Goal: Transaction & Acquisition: Purchase product/service

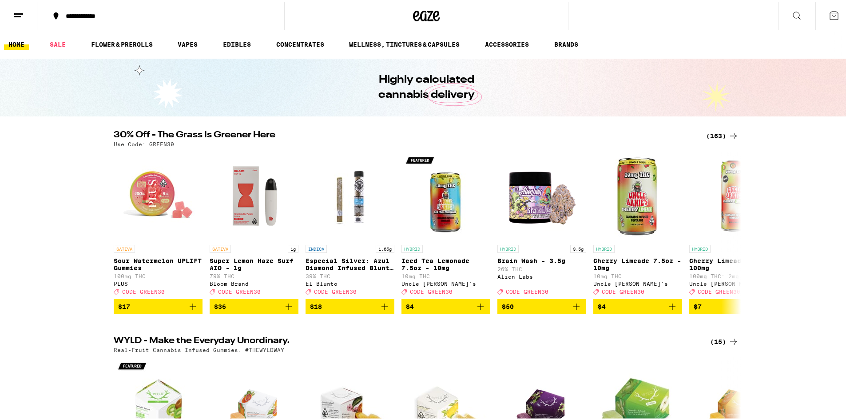
click at [717, 134] on div "(163)" at bounding box center [722, 134] width 33 height 11
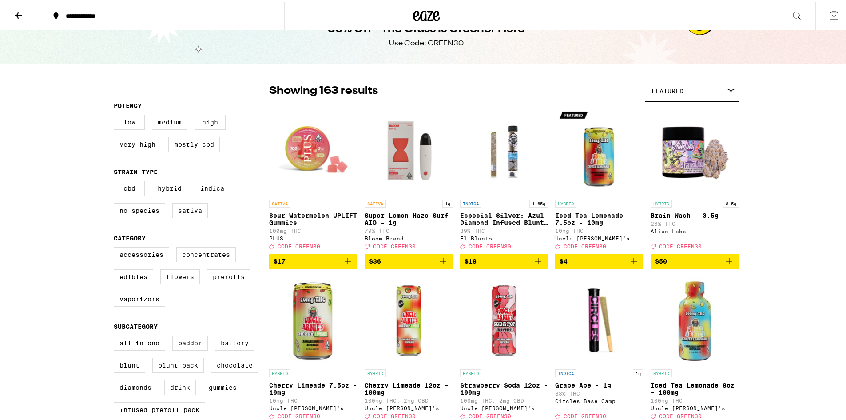
scroll to position [22, 0]
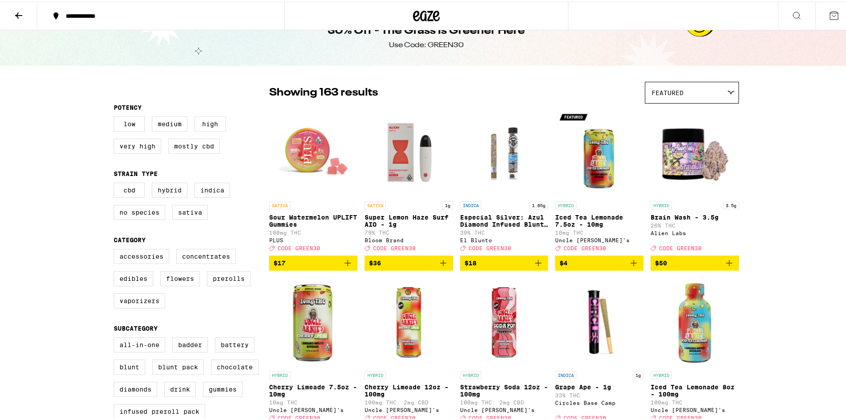
click at [440, 264] on icon "Add to bag" at bounding box center [443, 261] width 6 height 6
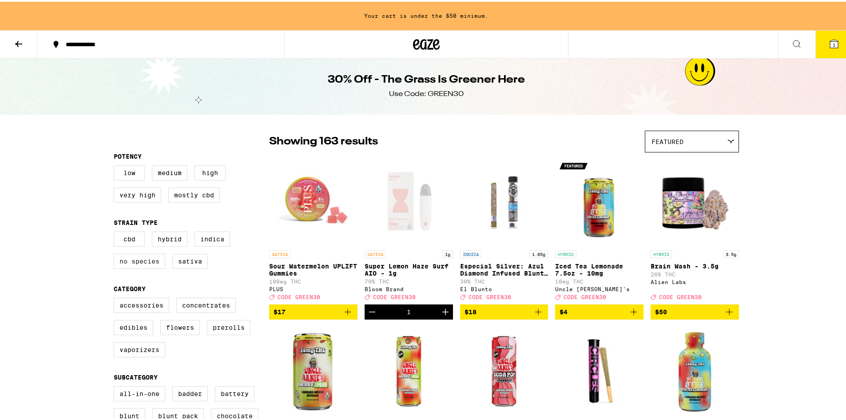
scroll to position [0, 0]
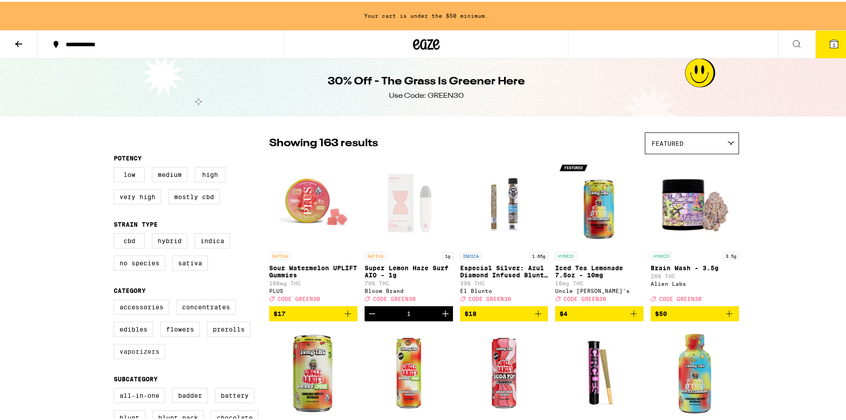
click at [148, 354] on label "Vaporizers" at bounding box center [140, 349] width 52 height 15
click at [116, 299] on input "Vaporizers" at bounding box center [115, 299] width 0 height 0
checkbox input "true"
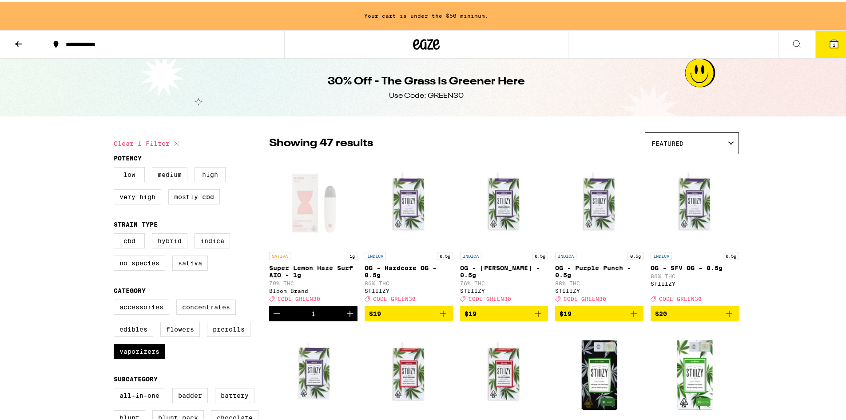
click at [172, 172] on label "Medium" at bounding box center [170, 172] width 36 height 15
click at [116, 167] on input "Medium" at bounding box center [115, 167] width 0 height 0
checkbox input "true"
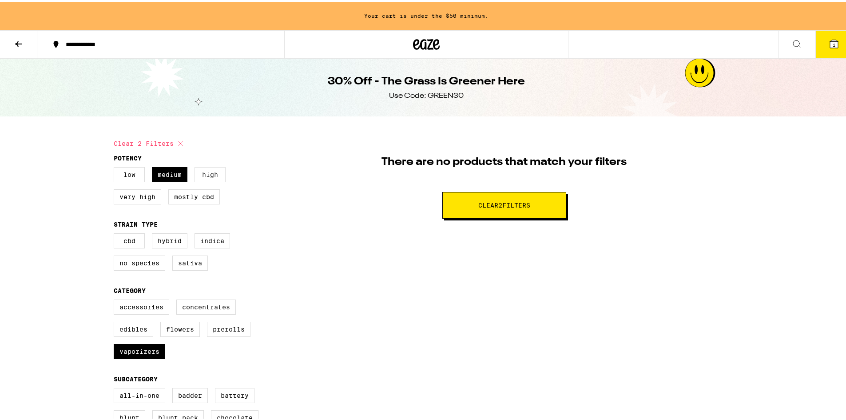
click at [211, 174] on label "High" at bounding box center [210, 172] width 31 height 15
click at [116, 167] on input "High" at bounding box center [115, 167] width 0 height 0
checkbox input "true"
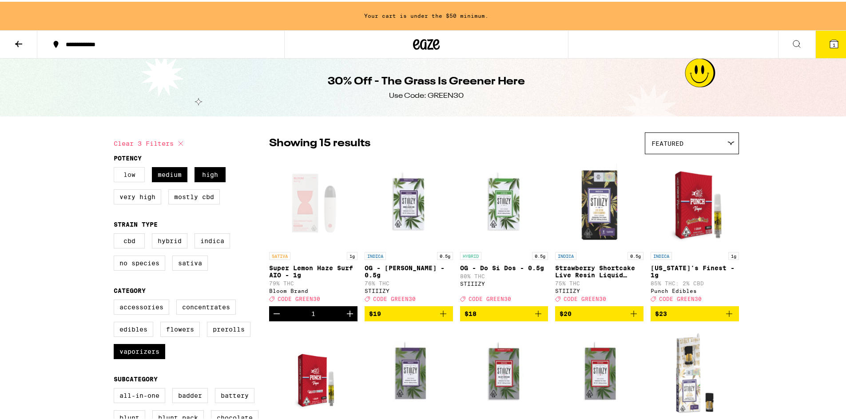
click at [133, 179] on label "Low" at bounding box center [129, 172] width 31 height 15
click at [116, 167] on input "Low" at bounding box center [115, 167] width 0 height 0
checkbox input "true"
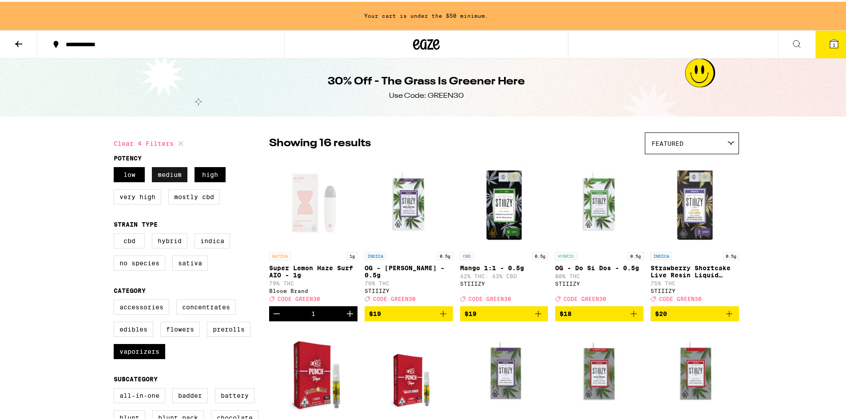
click at [164, 170] on label "Medium" at bounding box center [170, 172] width 36 height 15
click at [116, 167] on input "Medium" at bounding box center [115, 167] width 0 height 0
checkbox input "false"
click at [198, 173] on label "High" at bounding box center [210, 172] width 31 height 15
click at [116, 167] on input "High" at bounding box center [115, 167] width 0 height 0
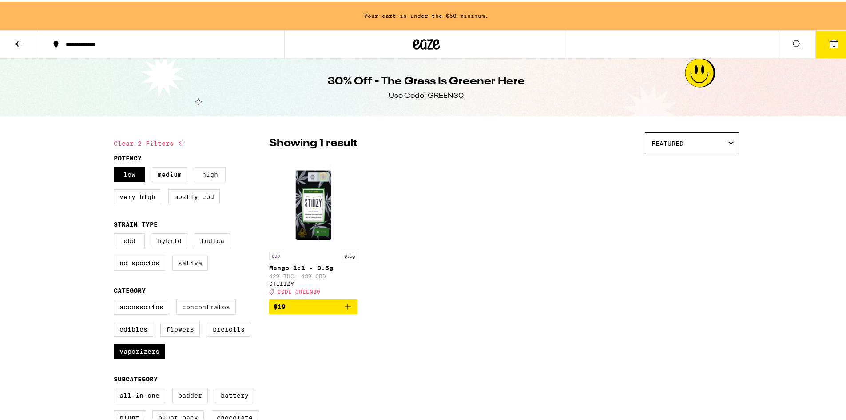
click at [198, 173] on label "High" at bounding box center [210, 172] width 31 height 15
click at [116, 167] on input "High" at bounding box center [115, 167] width 0 height 0
checkbox input "true"
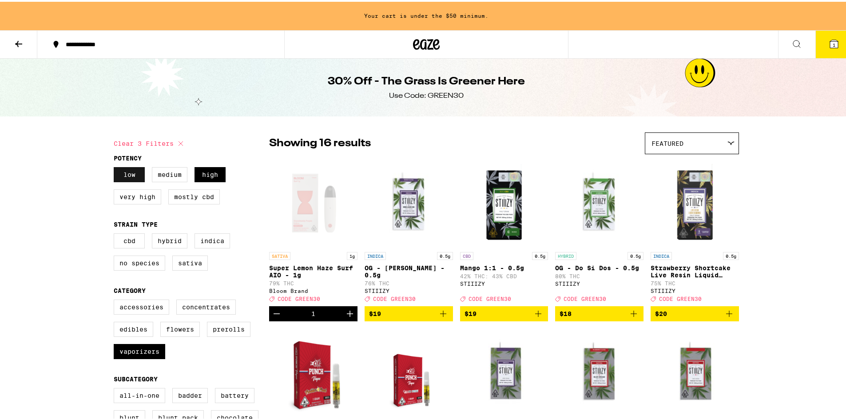
click at [116, 178] on label "Low" at bounding box center [129, 172] width 31 height 15
click at [116, 167] on input "Low" at bounding box center [115, 167] width 0 height 0
checkbox input "false"
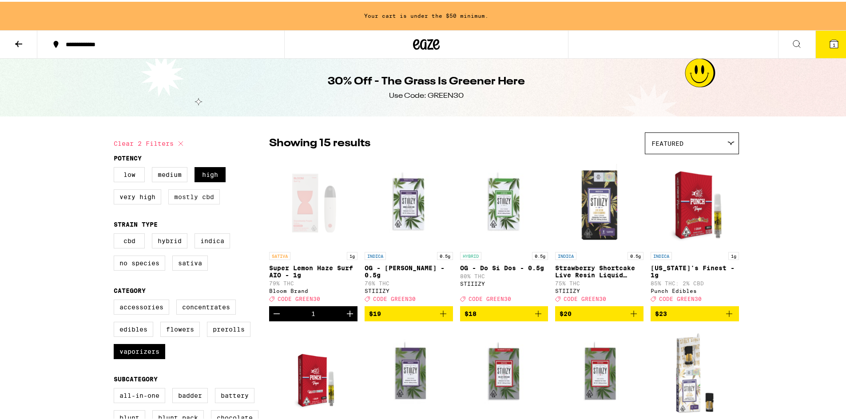
click at [179, 192] on label "Mostly CBD" at bounding box center [194, 194] width 52 height 15
click at [116, 167] on input "Mostly CBD" at bounding box center [115, 167] width 0 height 0
checkbox input "true"
click at [216, 174] on label "High" at bounding box center [210, 172] width 31 height 15
click at [116, 167] on input "High" at bounding box center [115, 167] width 0 height 0
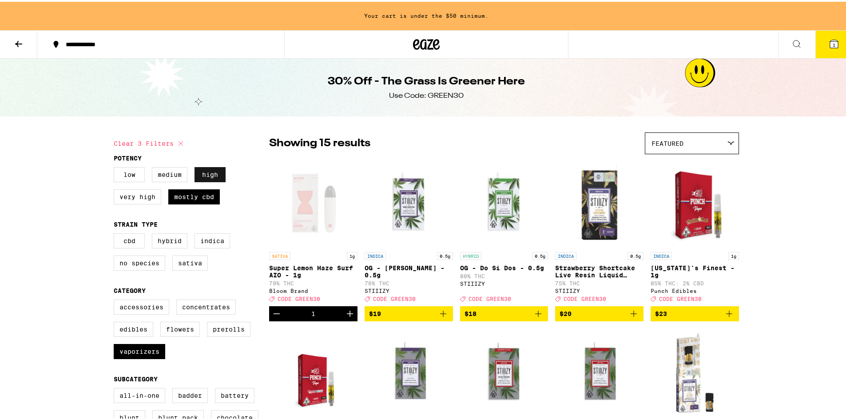
checkbox input "false"
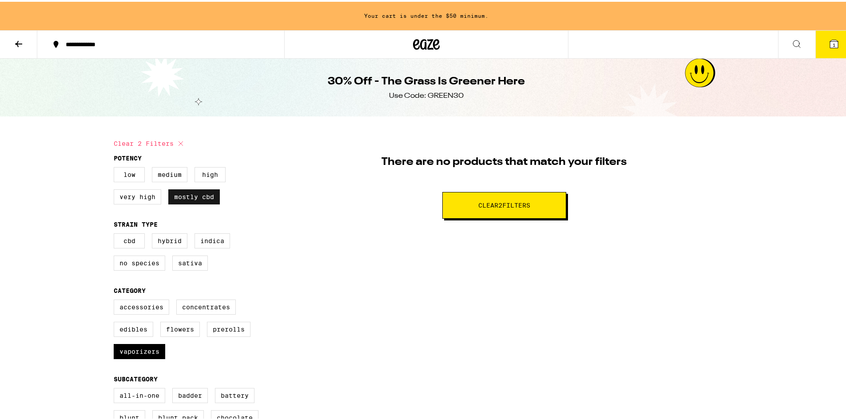
click at [207, 194] on label "Mostly CBD" at bounding box center [194, 194] width 52 height 15
click at [116, 167] on input "Mostly CBD" at bounding box center [115, 167] width 0 height 0
checkbox input "false"
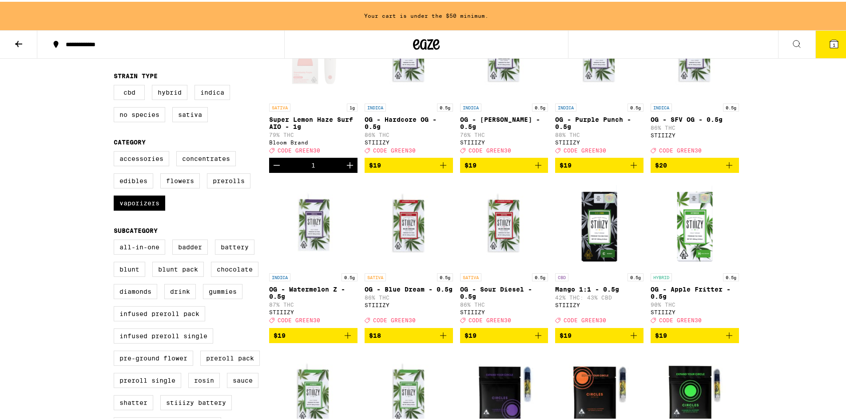
scroll to position [128, 0]
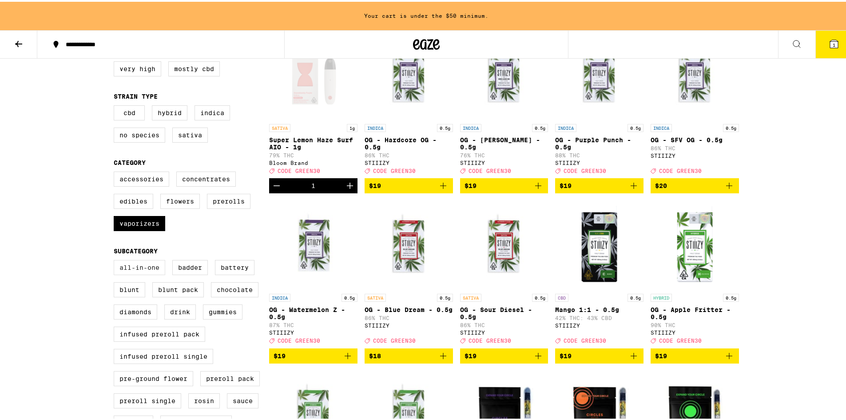
click at [138, 273] on label "All-In-One" at bounding box center [140, 265] width 52 height 15
click at [116, 260] on input "All-In-One" at bounding box center [115, 259] width 0 height 0
checkbox input "true"
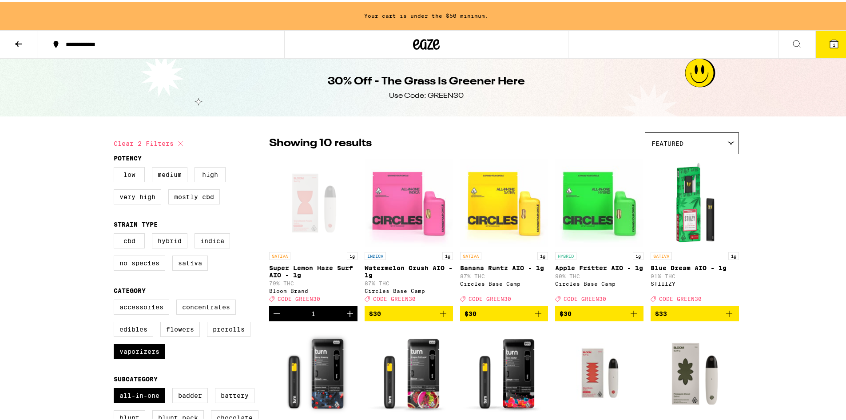
click at [415, 45] on icon at bounding box center [416, 42] width 7 height 11
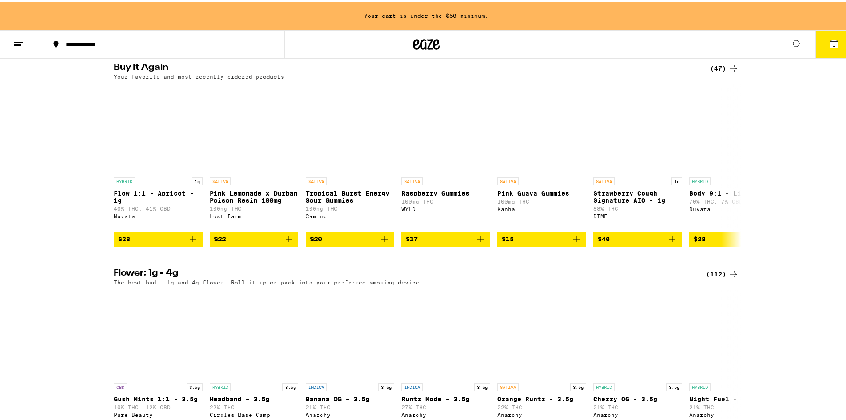
scroll to position [903, 0]
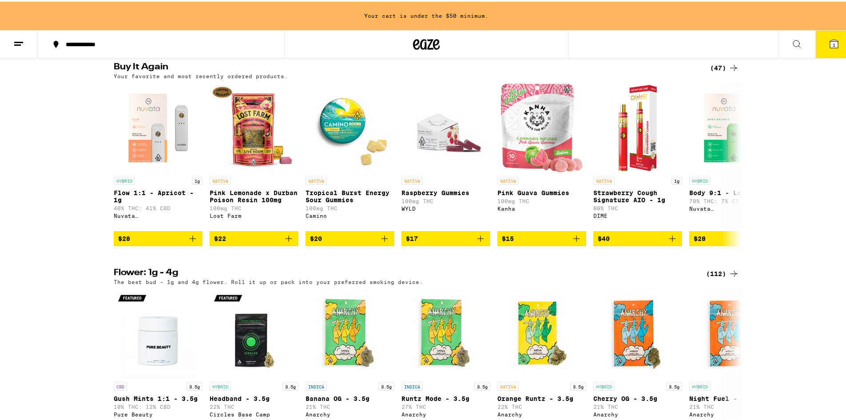
click at [793, 44] on icon at bounding box center [796, 42] width 7 height 7
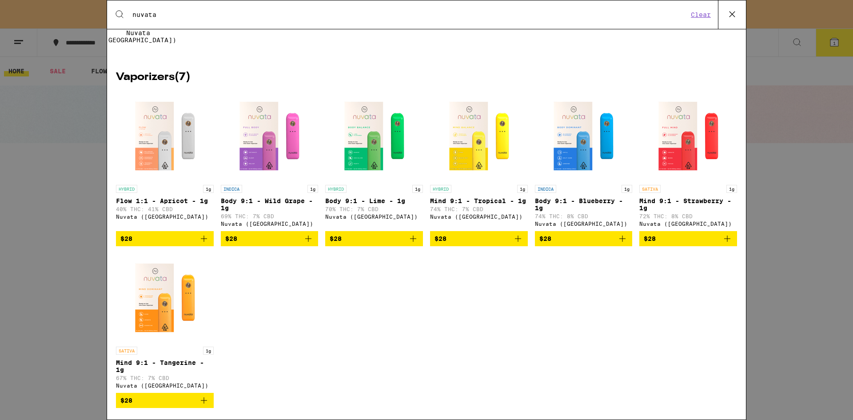
scroll to position [112, 0]
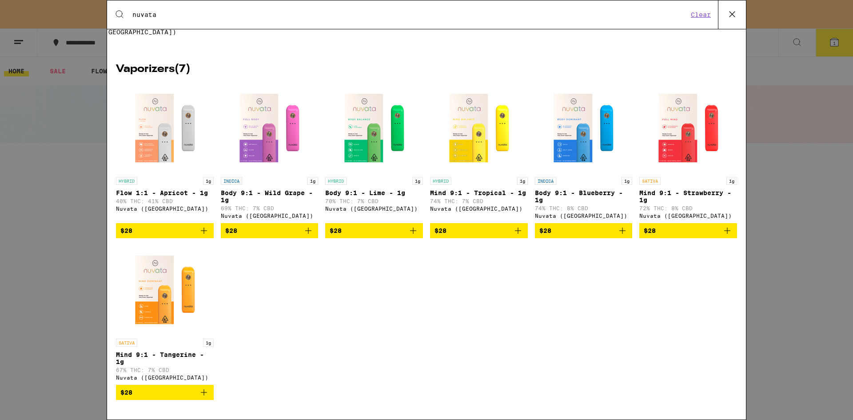
type input "nuvata"
click at [804, 186] on div "Search for Products nuvata Clear 8 results for "nuvata" Brands ( 1 ) Nuvata (CA…" at bounding box center [426, 210] width 853 height 420
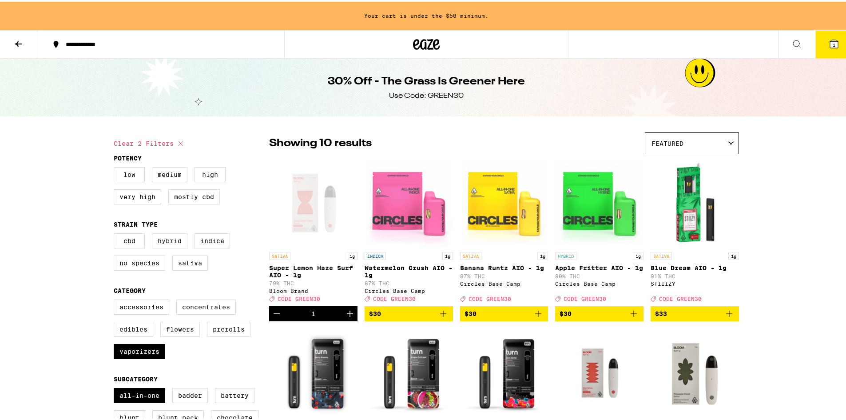
click at [172, 241] on label "Hybrid" at bounding box center [170, 238] width 36 height 15
click at [116, 233] on input "Hybrid" at bounding box center [115, 233] width 0 height 0
checkbox input "true"
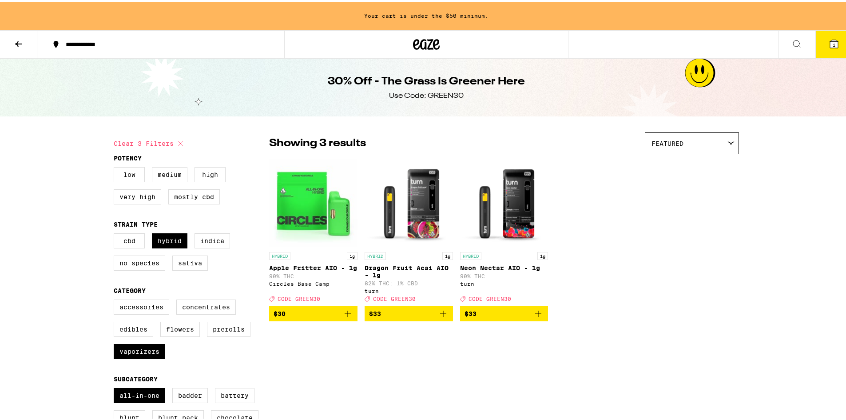
click at [409, 199] on img "Open page for Dragon Fruit Acai AIO - 1g from turn" at bounding box center [409, 201] width 88 height 89
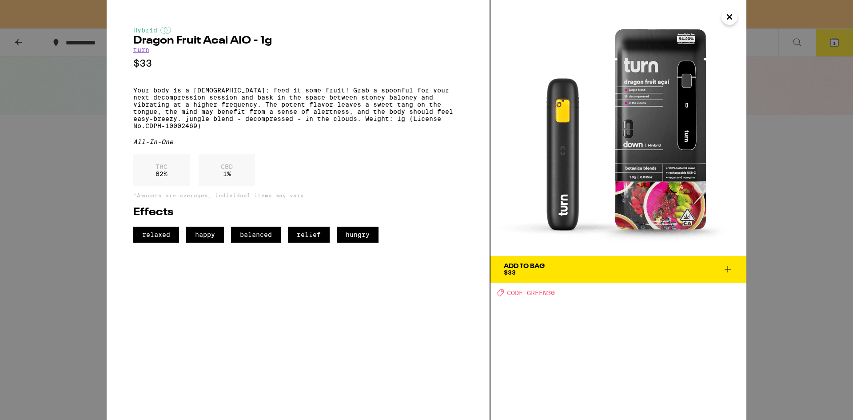
click at [758, 227] on div "Hybrid Dragon Fruit Acai AIO - 1g turn $33 Your body is a [DEMOGRAPHIC_DATA]; f…" at bounding box center [426, 210] width 853 height 420
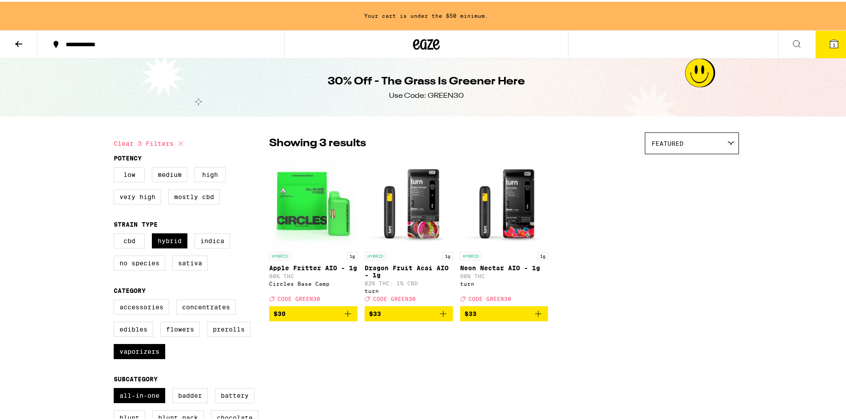
click at [486, 234] on img "Open page for Neon Nectar AIO - 1g from turn" at bounding box center [504, 201] width 88 height 89
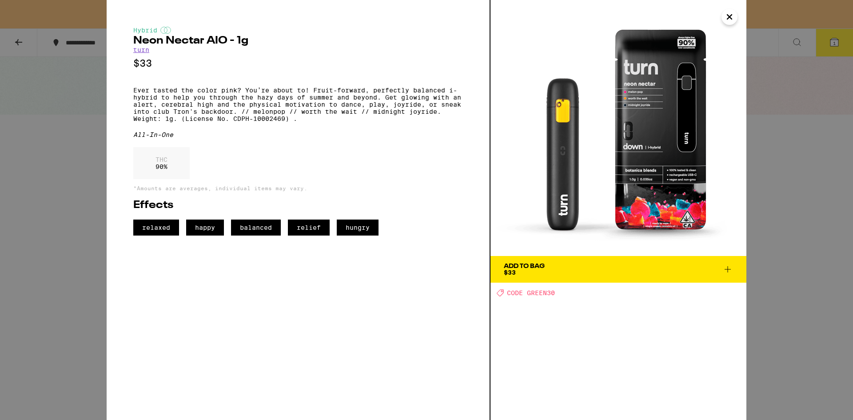
click at [731, 266] on icon at bounding box center [727, 269] width 11 height 11
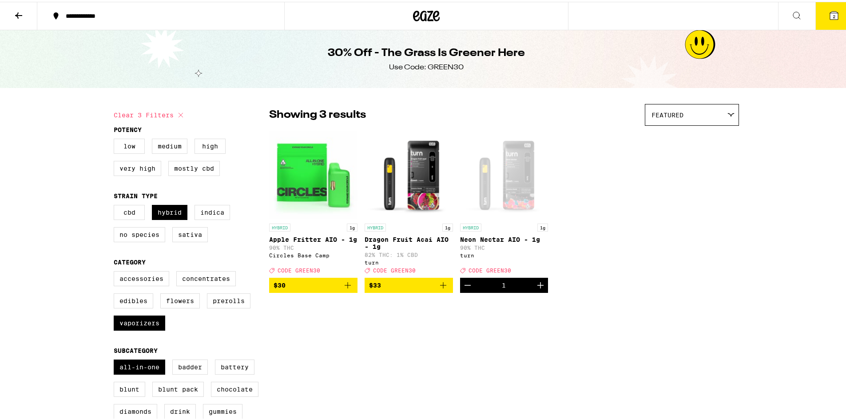
click at [306, 191] on img "Open page for Apple Fritter AIO - 1g from Circles Base Camp" at bounding box center [313, 172] width 88 height 89
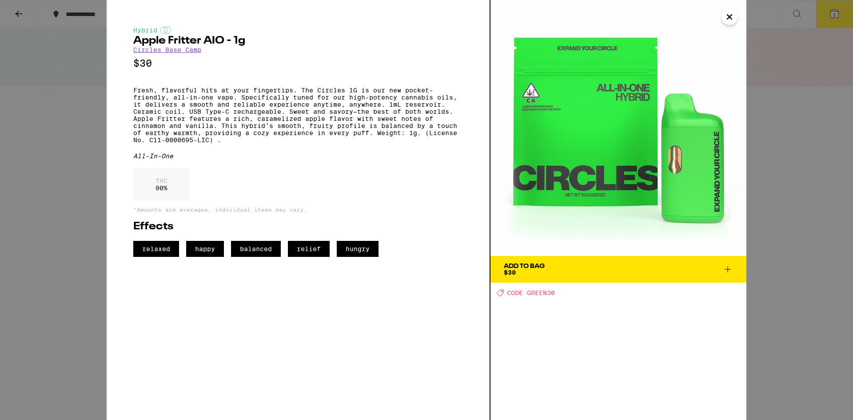
click at [809, 67] on div "Hybrid Apple Fritter AIO - 1g Circles Base Camp $30 Fresh, flavorful hits at yo…" at bounding box center [426, 210] width 853 height 420
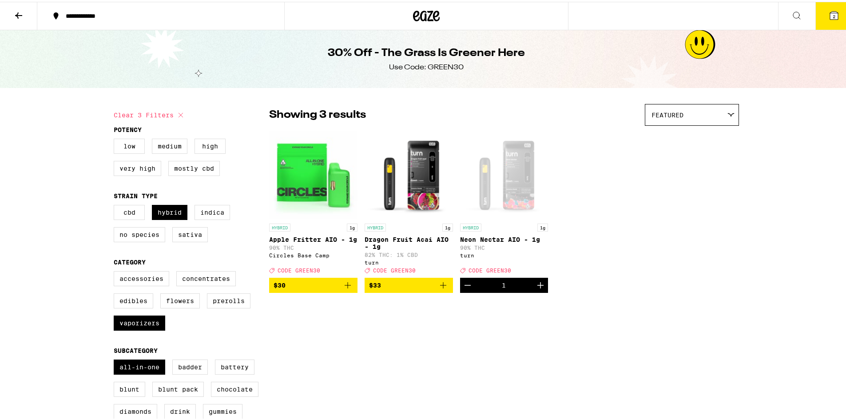
click at [819, 14] on button "2" at bounding box center [833, 14] width 37 height 28
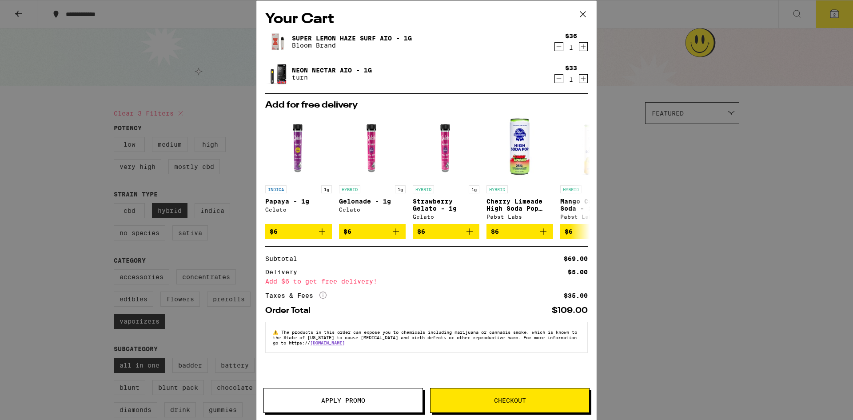
click at [582, 16] on icon at bounding box center [582, 14] width 13 height 13
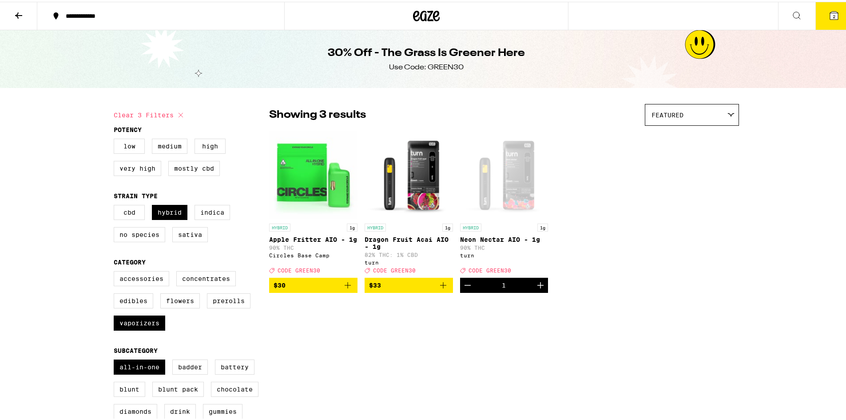
click at [436, 15] on icon at bounding box center [436, 14] width 7 height 11
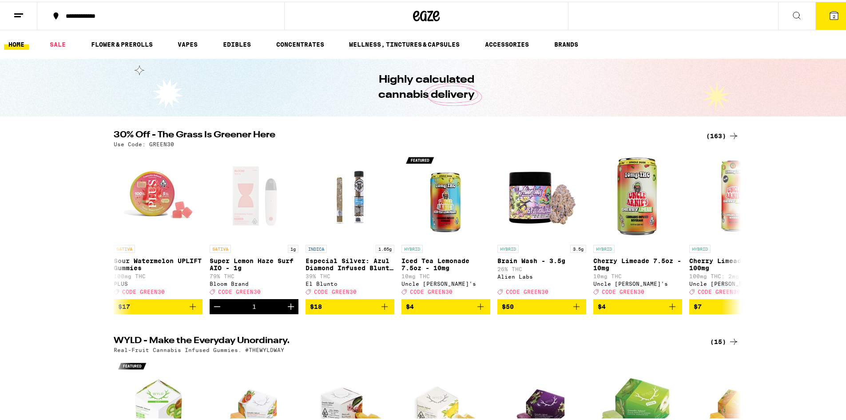
click at [795, 14] on icon at bounding box center [796, 13] width 11 height 11
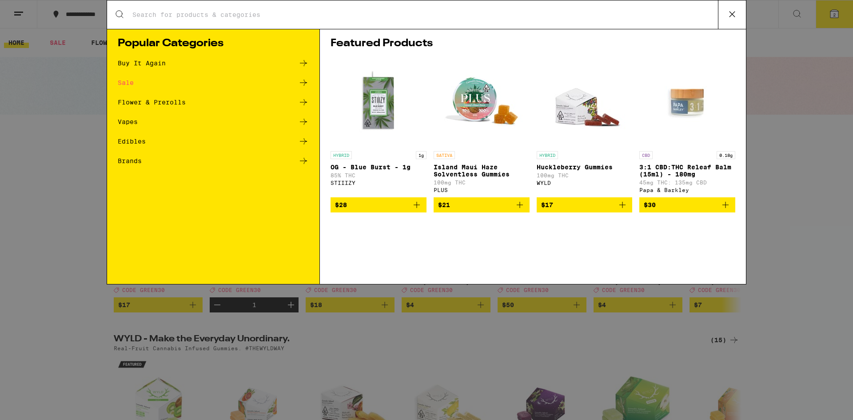
click at [535, 14] on input "Search for Products" at bounding box center [425, 15] width 586 height 8
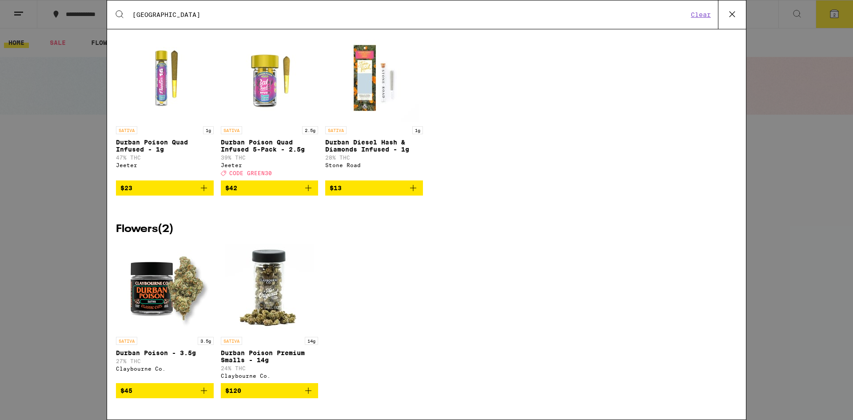
scroll to position [40, 0]
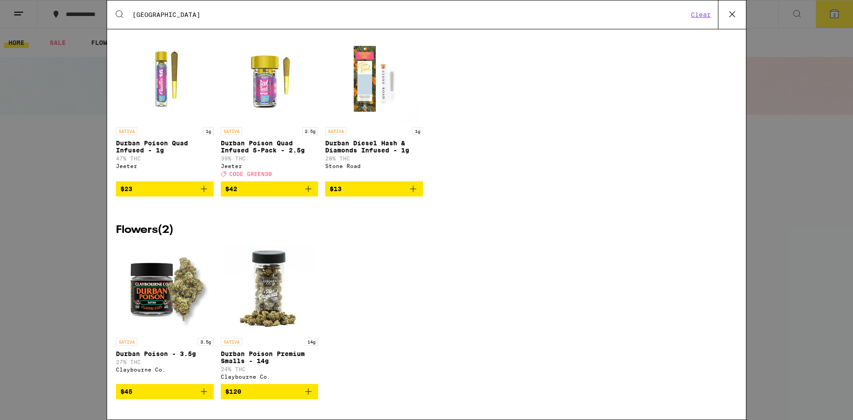
click at [149, 11] on input "[GEOGRAPHIC_DATA]" at bounding box center [410, 15] width 556 height 8
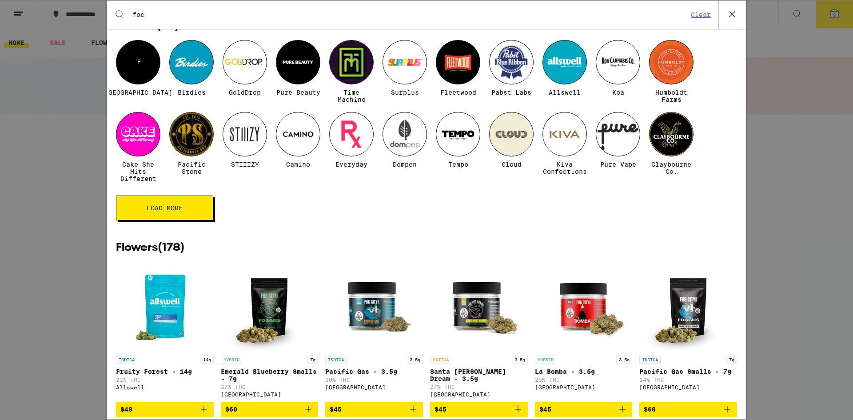
scroll to position [0, 0]
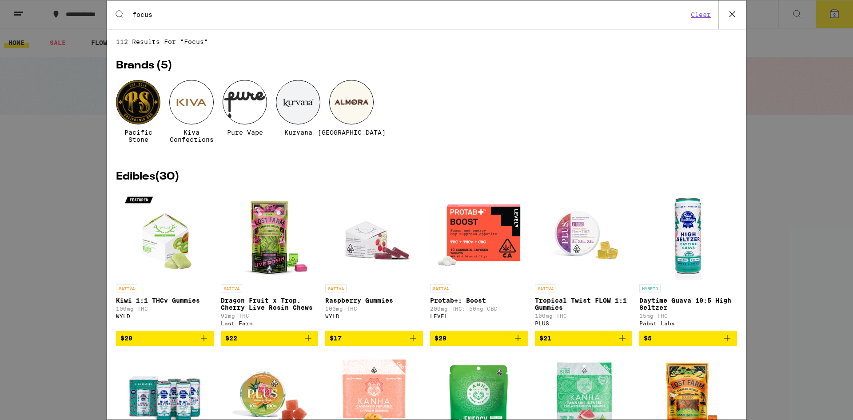
type input "focus"
click at [170, 241] on img "Open page for Kiwi 1:1 THCv Gummies from WYLD" at bounding box center [164, 235] width 89 height 89
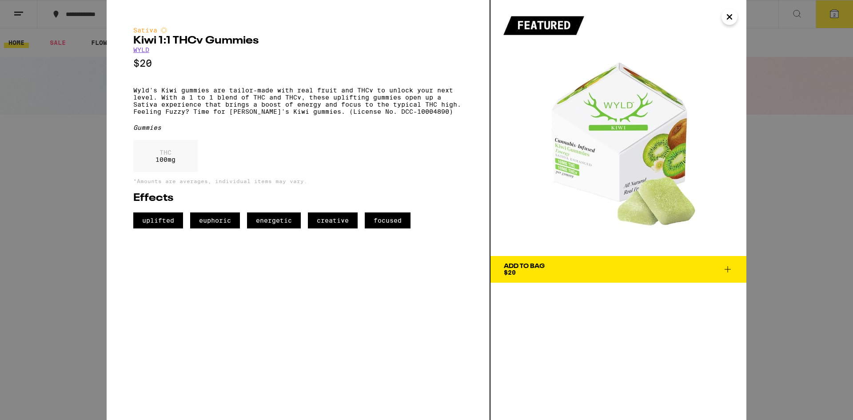
click at [580, 269] on span "Add To Bag $20" at bounding box center [618, 269] width 229 height 12
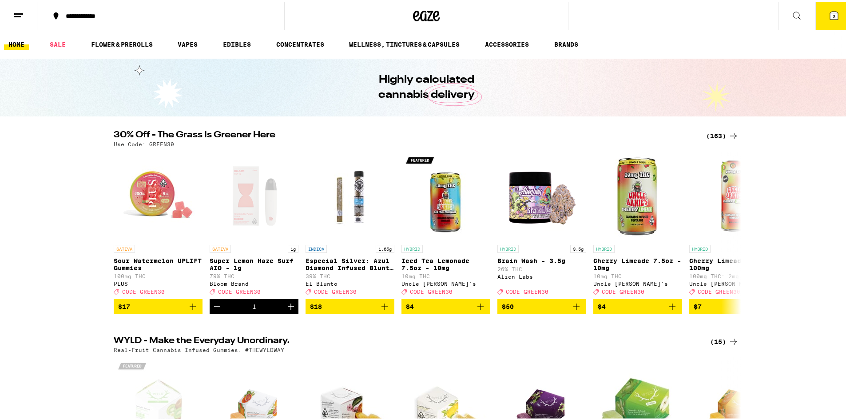
click at [791, 11] on icon at bounding box center [796, 13] width 11 height 11
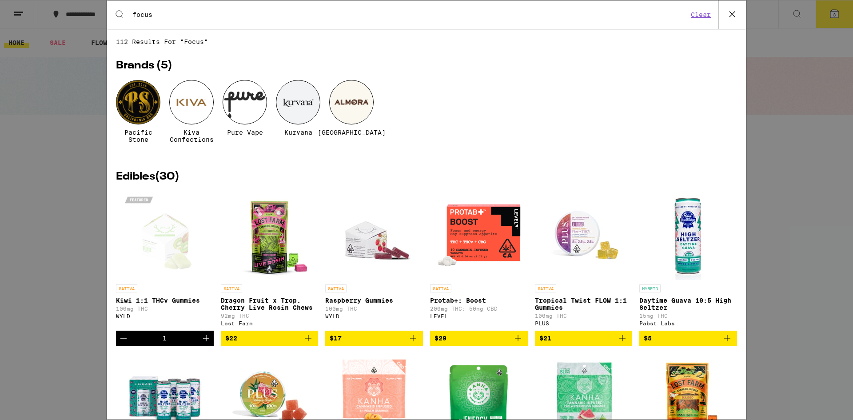
click at [604, 16] on input "focus" at bounding box center [410, 15] width 556 height 8
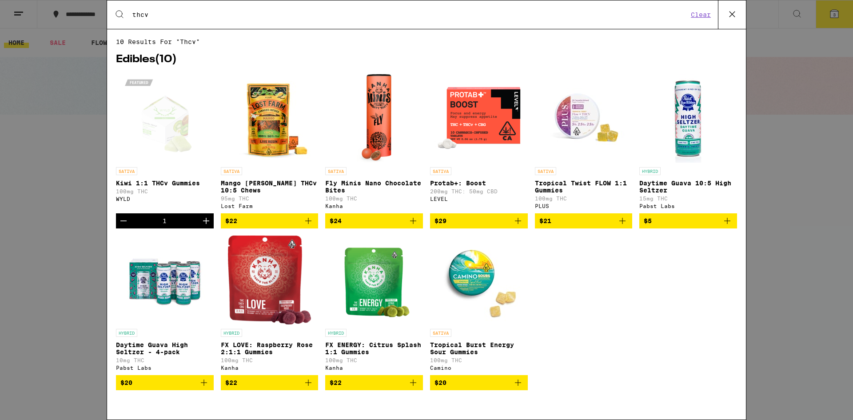
type input "thcv"
click at [304, 226] on icon "Add to bag" at bounding box center [308, 220] width 11 height 11
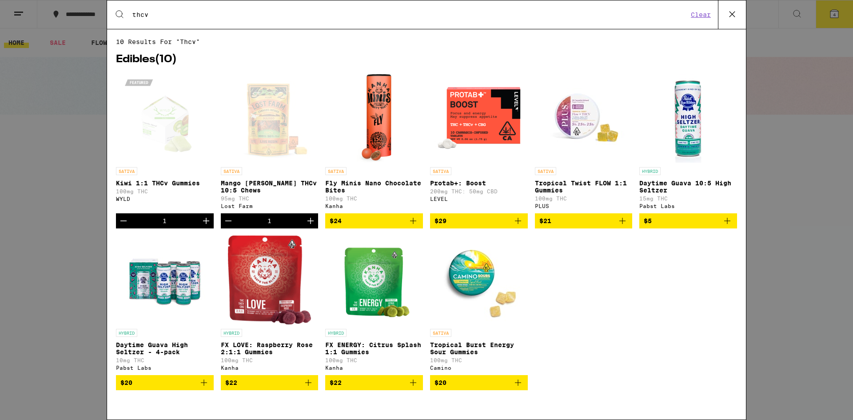
click at [471, 128] on img "Open page for Protab+: Boost from LEVEL" at bounding box center [478, 118] width 89 height 89
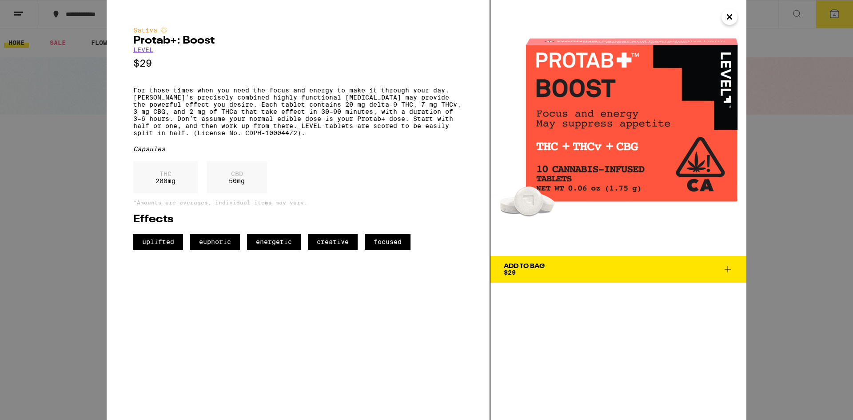
click at [200, 46] on h2 "Protab+: Boost" at bounding box center [298, 41] width 330 height 11
click at [603, 277] on button "Add To Bag $29" at bounding box center [618, 269] width 256 height 27
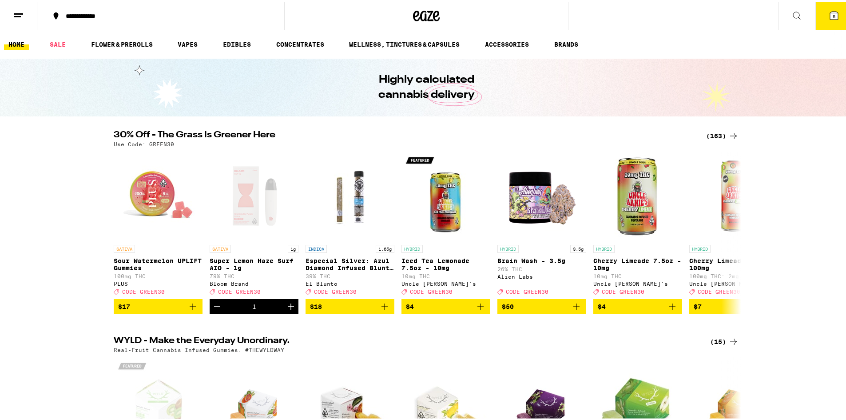
click at [821, 21] on button "5" at bounding box center [833, 14] width 37 height 28
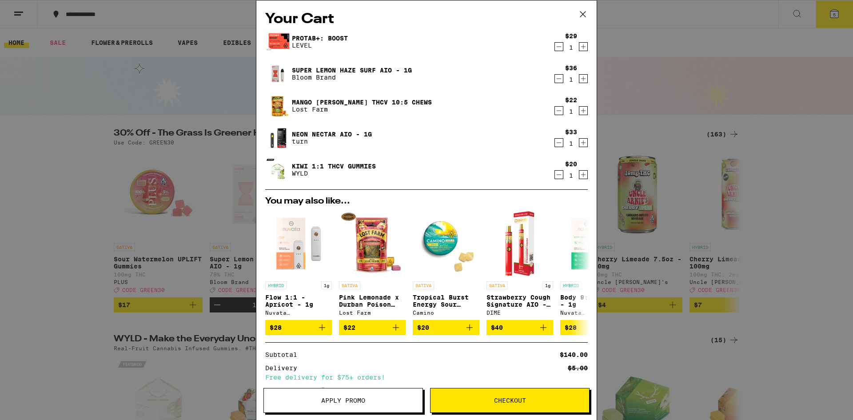
click at [583, 13] on icon at bounding box center [582, 14] width 13 height 13
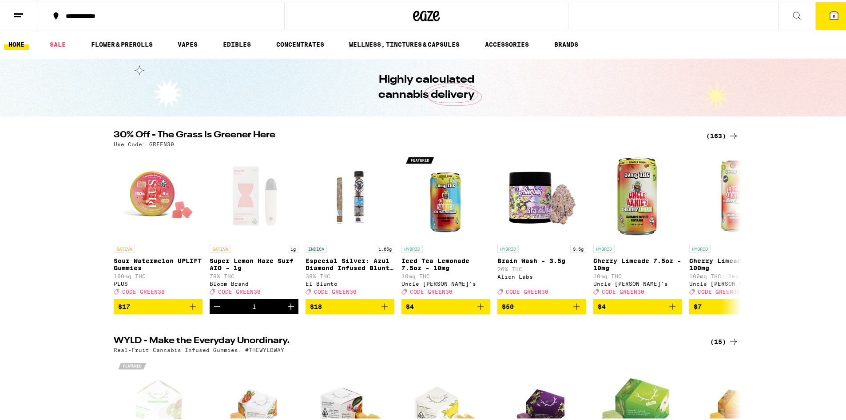
click at [783, 18] on button at bounding box center [796, 14] width 37 height 28
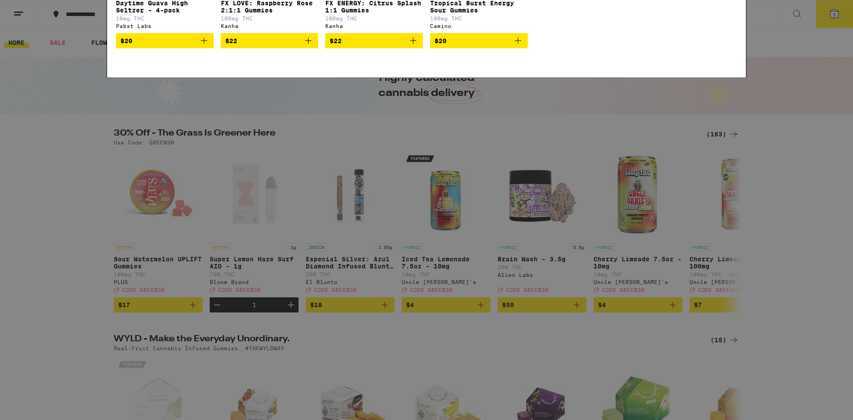
type input "t"
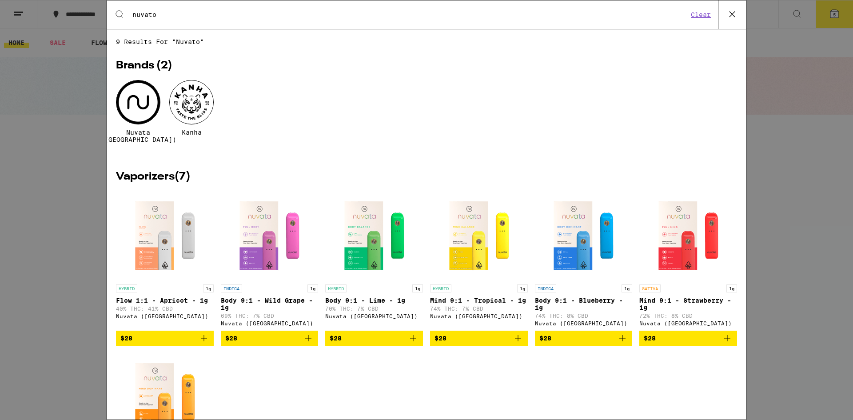
type input "nuvato"
click at [167, 238] on img "Open page for Flow 1:1 - Apricot - 1g from Nuvata (CA)" at bounding box center [164, 235] width 89 height 89
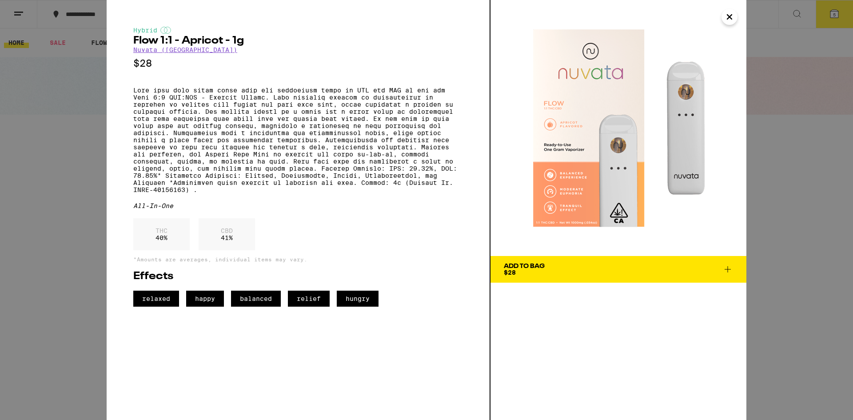
click at [731, 15] on icon "Close" at bounding box center [729, 17] width 4 height 4
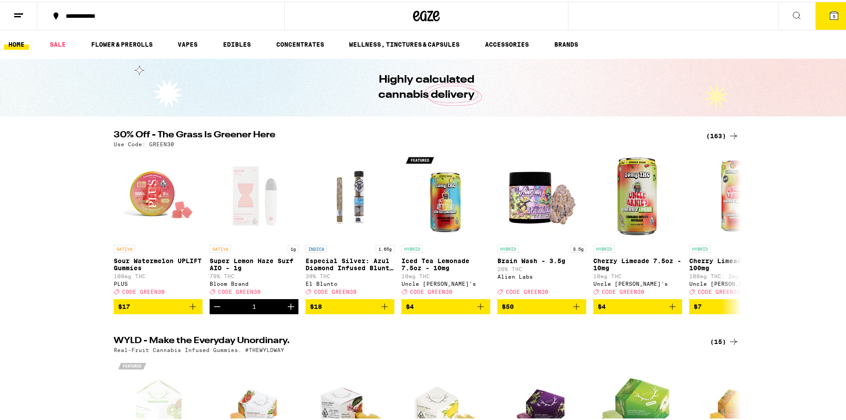
drag, startPoint x: 618, startPoint y: 14, endPoint x: 786, endPoint y: 15, distance: 168.3
click at [786, 15] on div "**********" at bounding box center [426, 14] width 853 height 28
click at [791, 15] on icon at bounding box center [796, 13] width 11 height 11
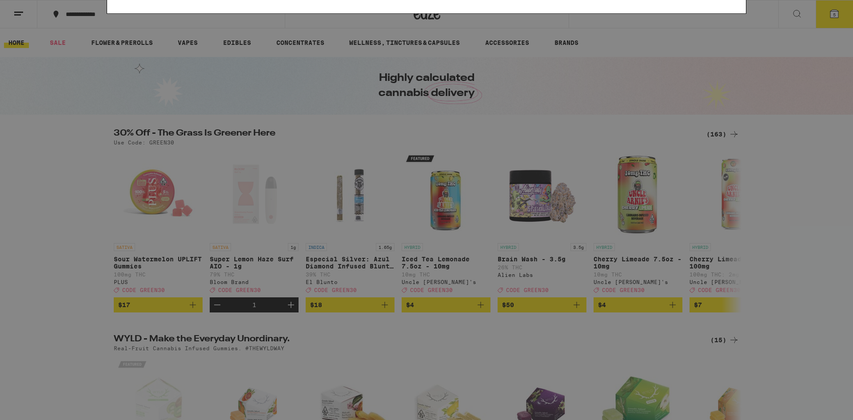
type input "nuvato"
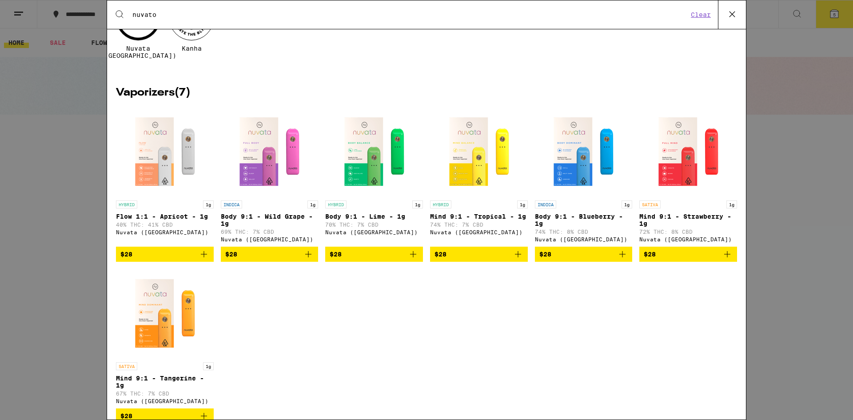
scroll to position [112, 0]
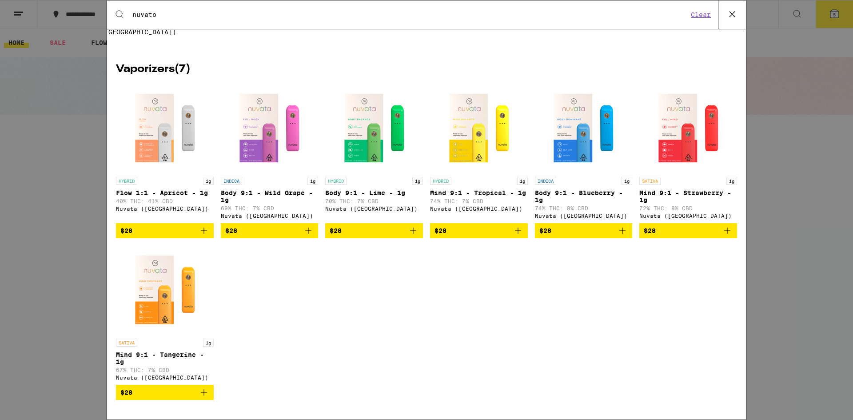
click at [157, 301] on img "Open page for Mind 9:1 - Tangerine - 1g from Nuvata (CA)" at bounding box center [164, 289] width 89 height 89
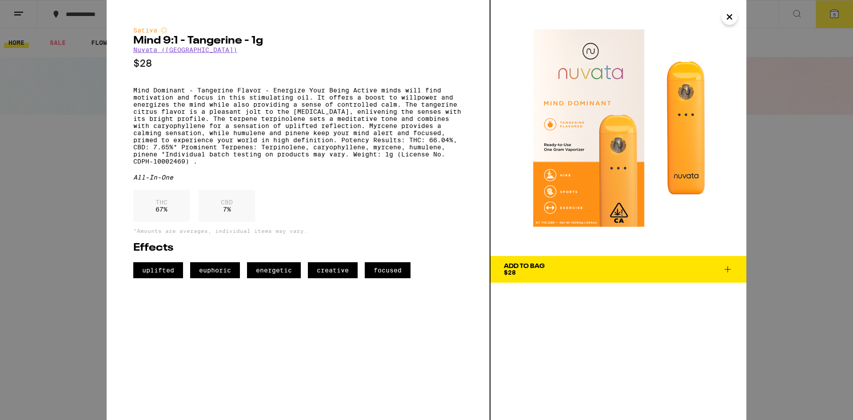
click at [536, 276] on button "Add To Bag $28" at bounding box center [618, 269] width 256 height 27
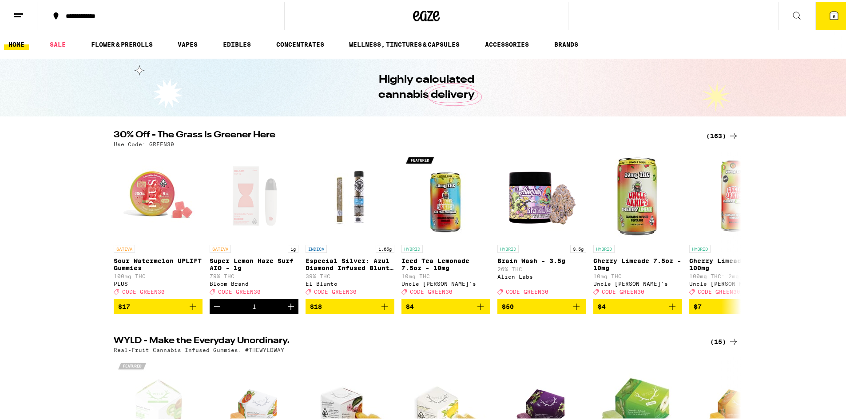
click at [833, 13] on span "6" at bounding box center [834, 14] width 3 height 5
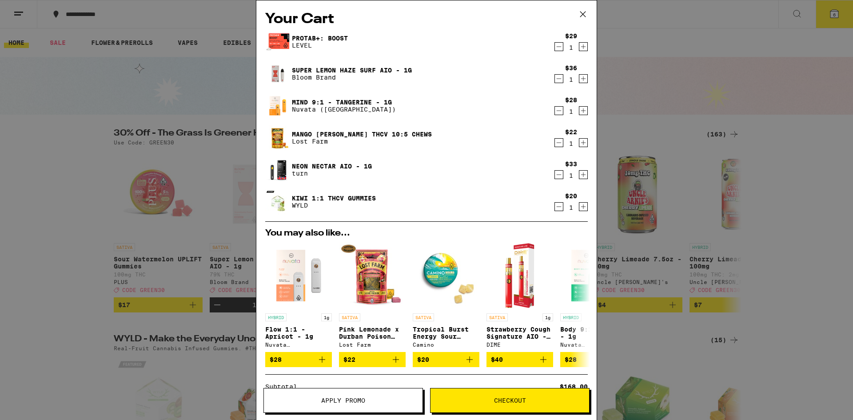
click at [555, 81] on icon "Decrement" at bounding box center [559, 78] width 8 height 11
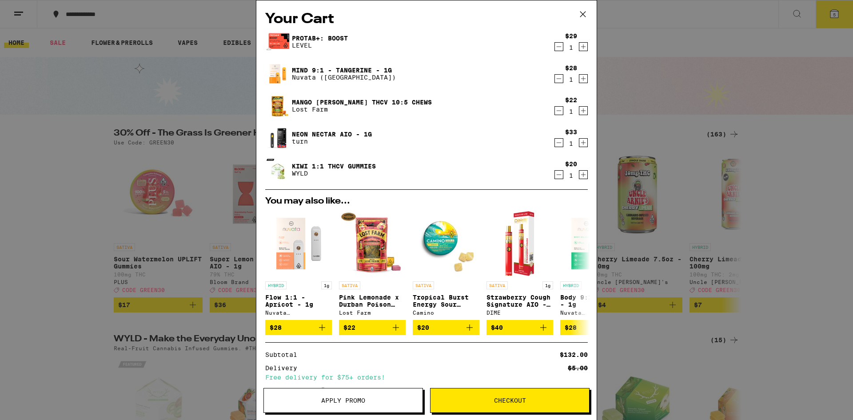
scroll to position [77, 0]
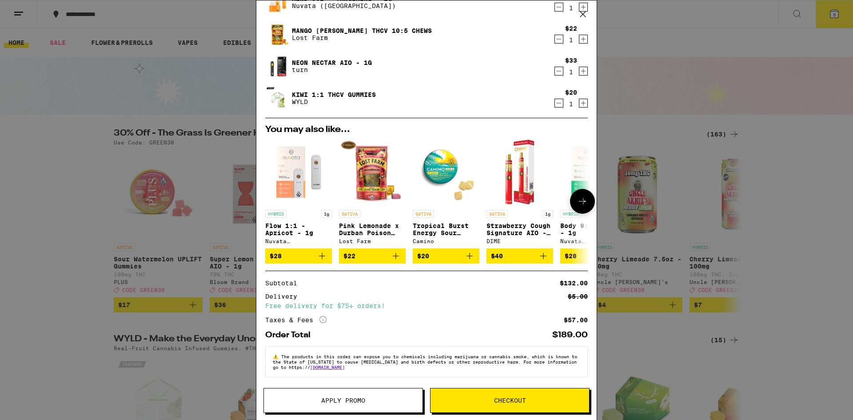
click at [577, 199] on icon at bounding box center [582, 201] width 11 height 11
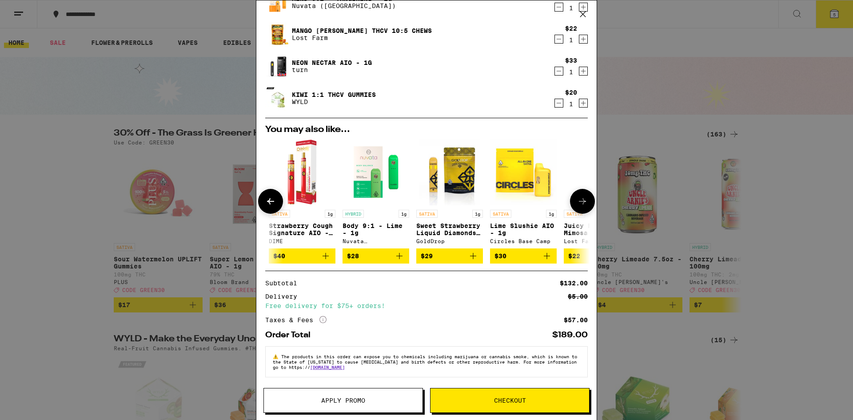
scroll to position [0, 219]
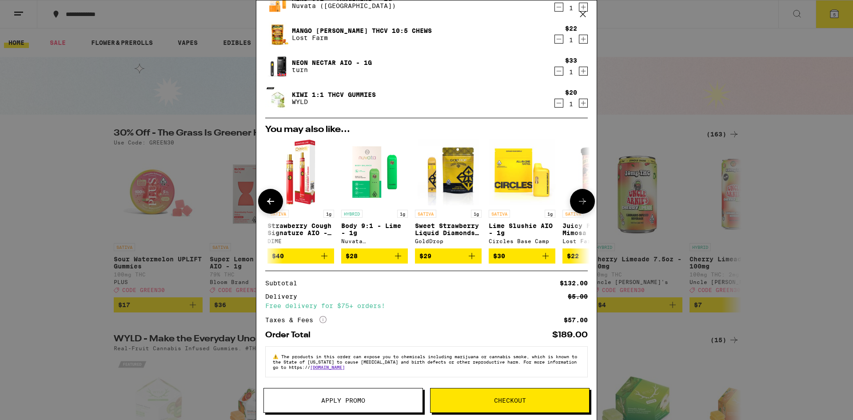
click at [577, 199] on icon at bounding box center [582, 201] width 11 height 11
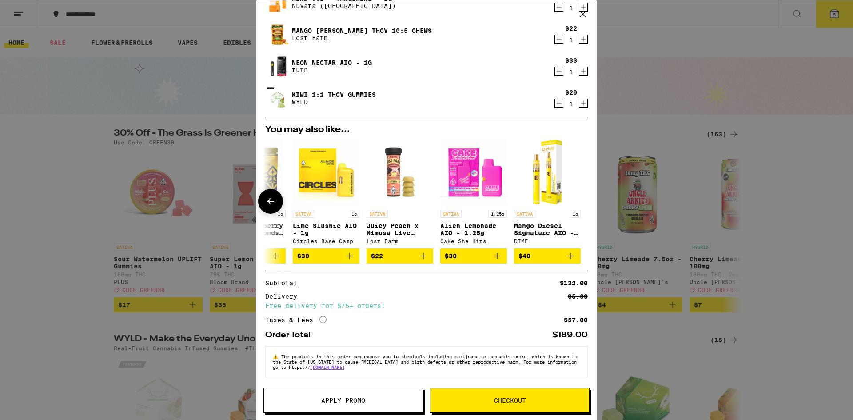
scroll to position [0, 0]
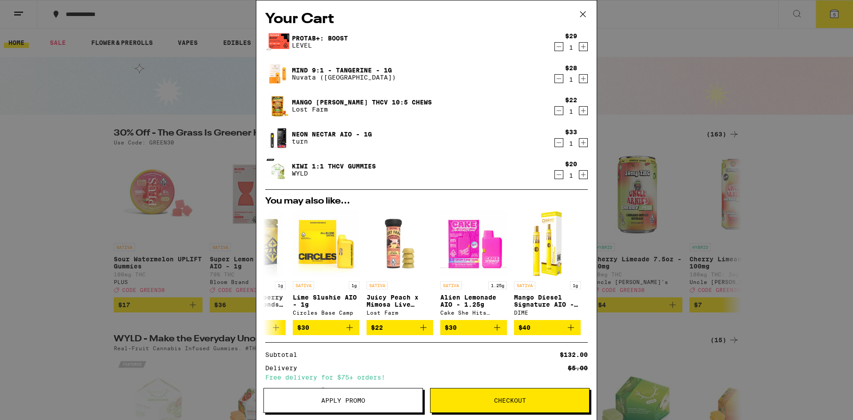
click at [355, 102] on link "Mango [PERSON_NAME] THCv 10:5 Chews" at bounding box center [362, 102] width 140 height 7
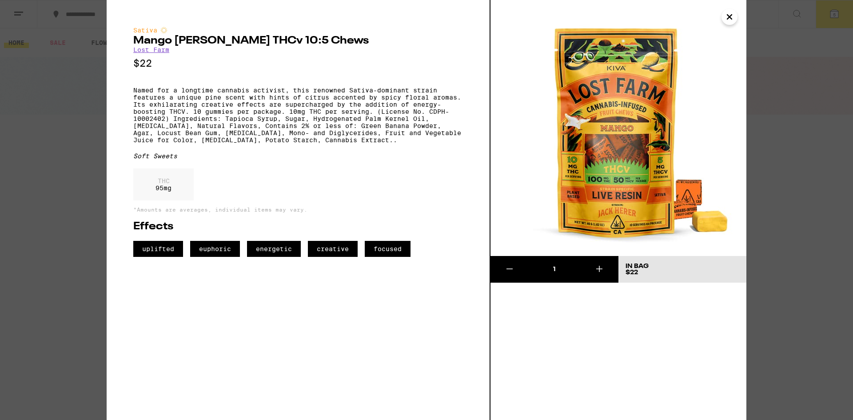
click at [732, 16] on icon "Close" at bounding box center [729, 16] width 11 height 13
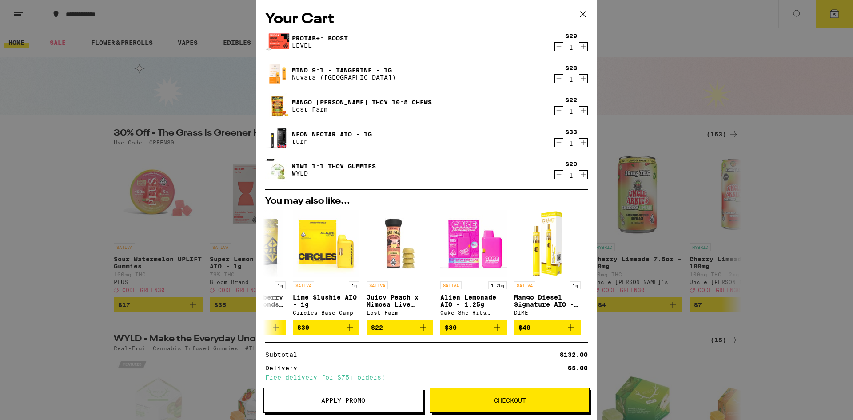
click at [555, 110] on icon "Decrement" at bounding box center [559, 110] width 8 height 11
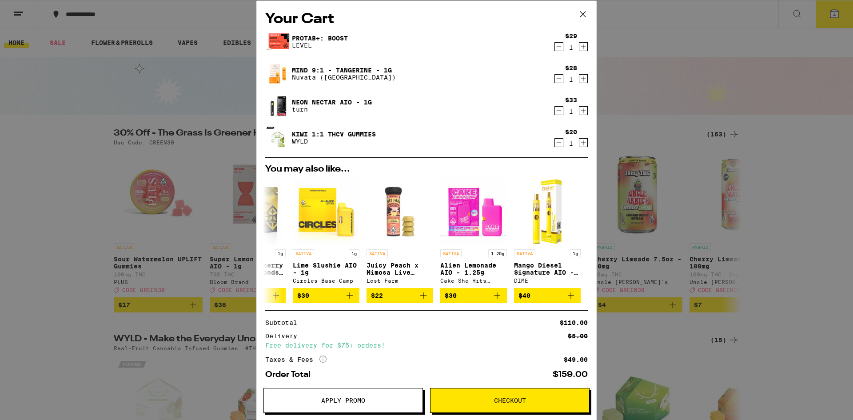
click at [555, 144] on icon "Decrement" at bounding box center [559, 142] width 8 height 11
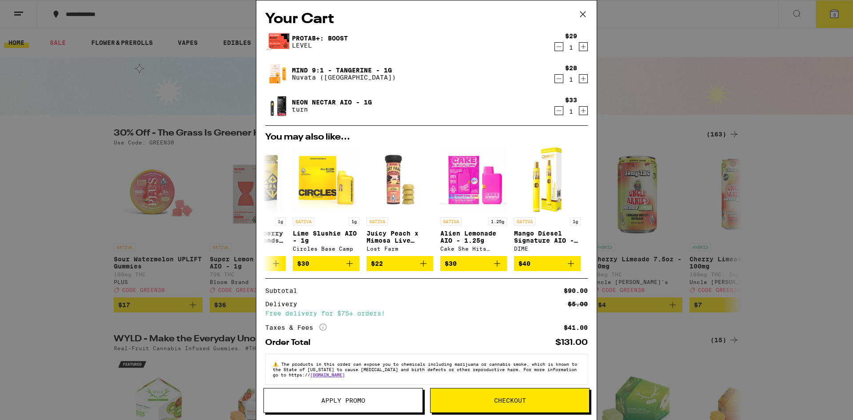
click at [579, 47] on icon "Increment" at bounding box center [583, 46] width 8 height 11
click at [377, 403] on button "Apply Promo" at bounding box center [342, 400] width 159 height 25
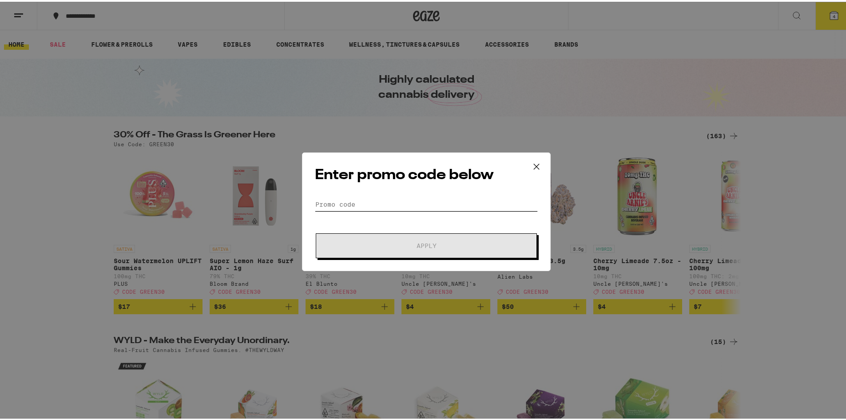
click at [387, 209] on input "Promo Code" at bounding box center [426, 202] width 223 height 13
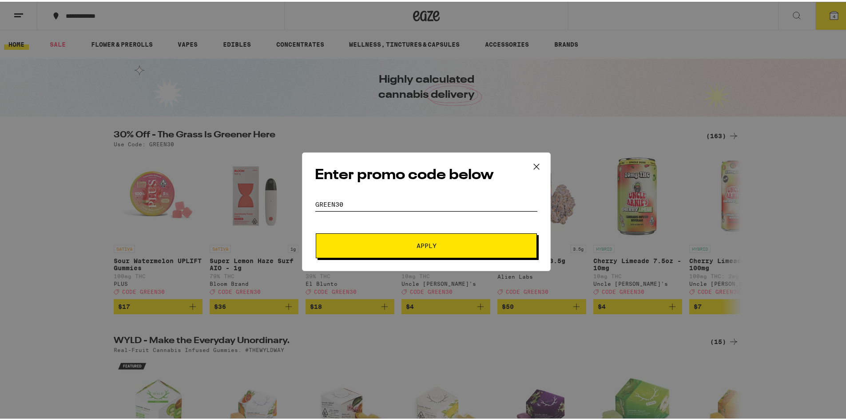
type input "GREEN30"
click at [494, 224] on form "Promo Code GREEN30 Apply" at bounding box center [426, 226] width 223 height 60
click at [487, 245] on span "Apply" at bounding box center [426, 244] width 160 height 6
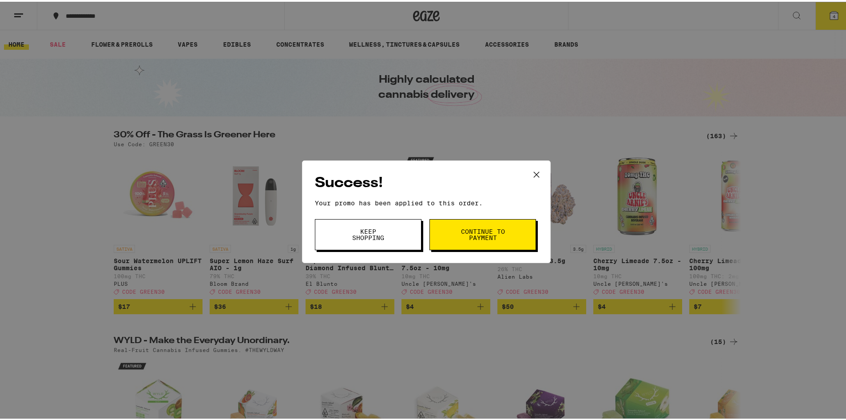
click at [487, 245] on button "Continue to payment" at bounding box center [482, 232] width 107 height 31
